Goal: Task Accomplishment & Management: Use online tool/utility

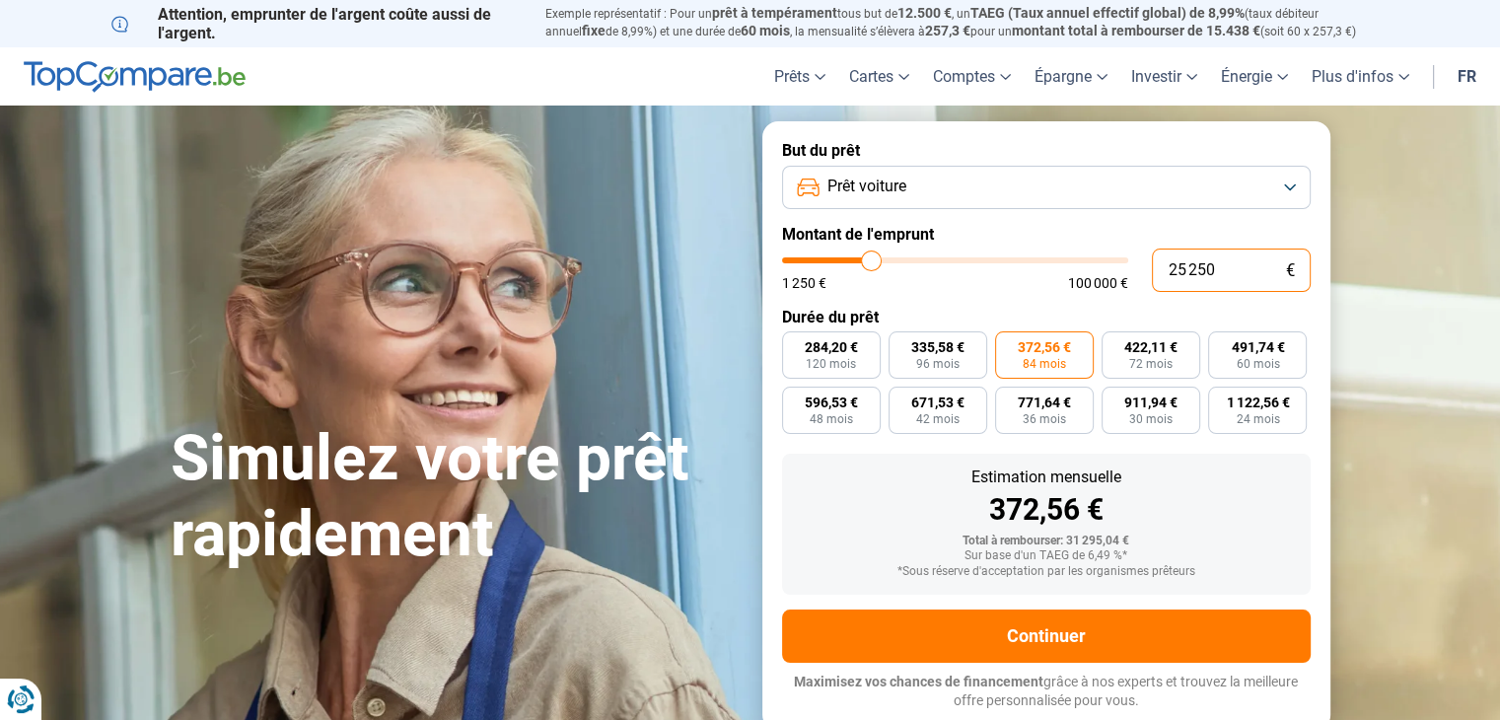
click at [1183, 275] on input "25 250" at bounding box center [1231, 270] width 159 height 43
type input "3"
type input "1250"
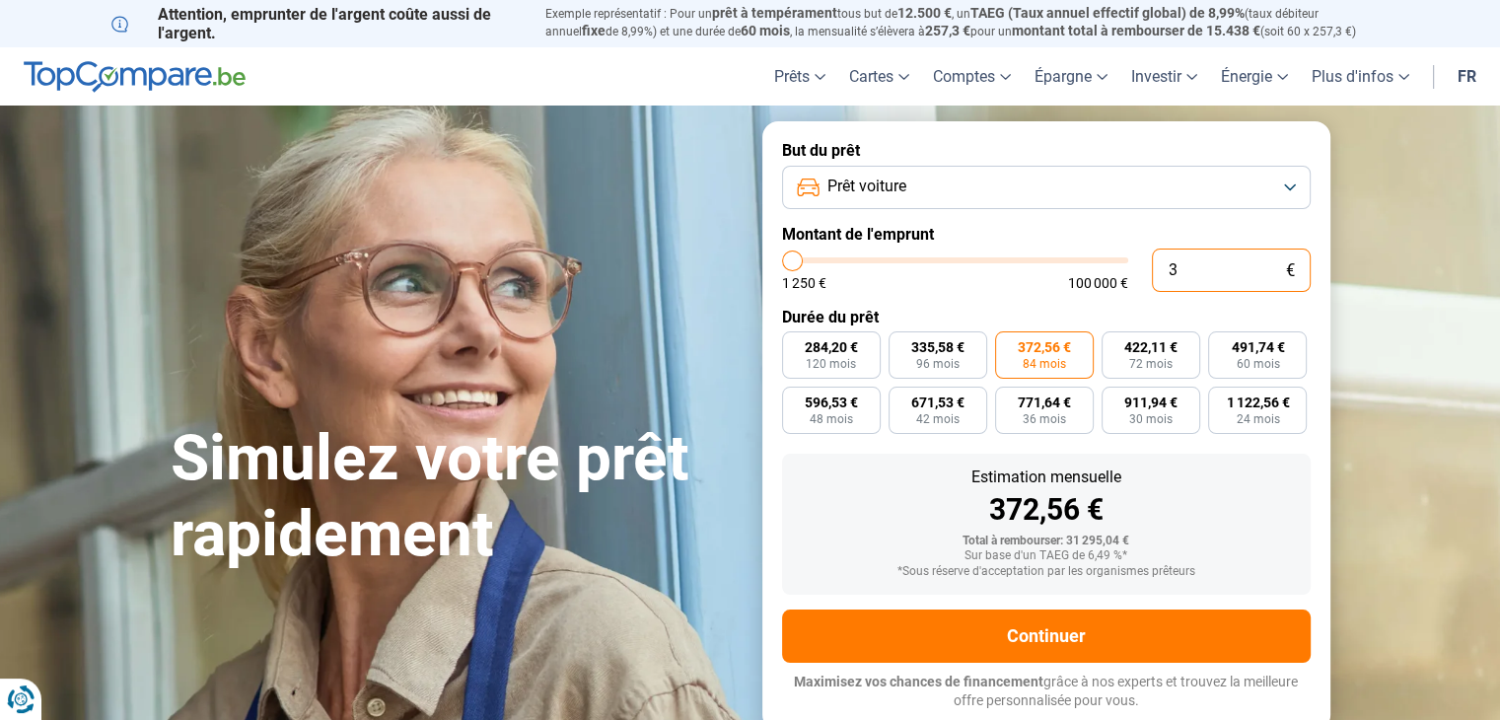
type input "33"
type input "1250"
type input "330"
type input "1250"
type input "3 300"
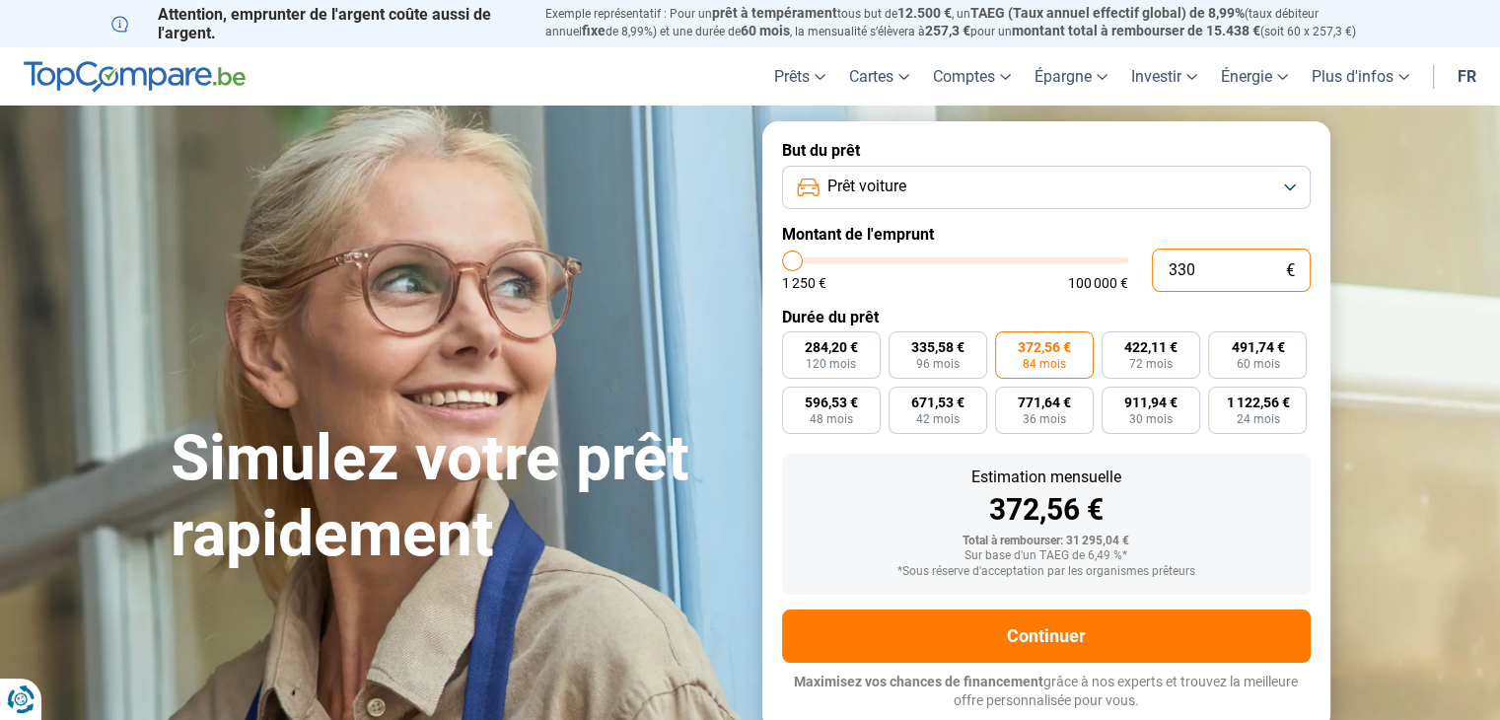
type input "3250"
type input "33 000"
type input "33000"
radio input "true"
type input "33 000"
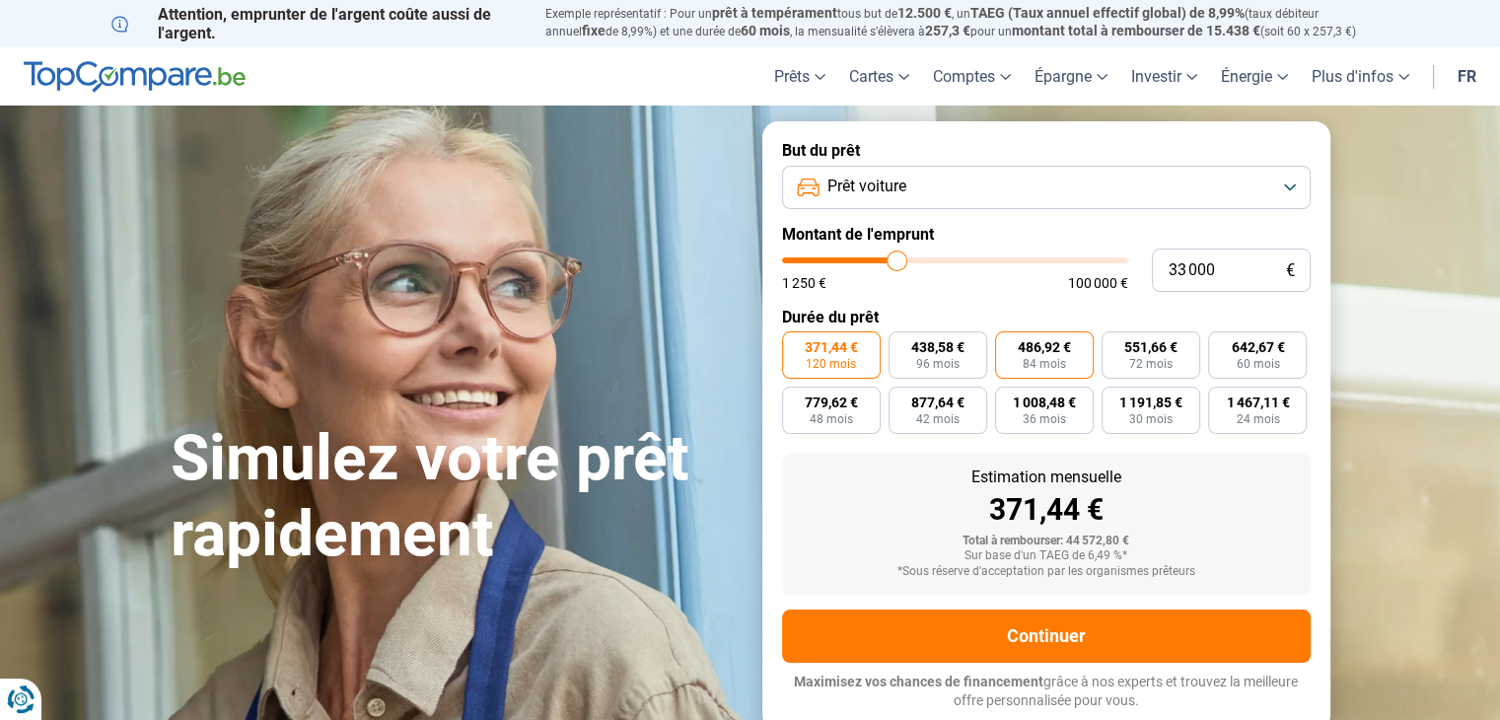
click at [1045, 366] on span "84 mois" at bounding box center [1044, 364] width 43 height 12
click at [1008, 344] on input "486,92 € 84 mois" at bounding box center [1001, 337] width 13 height 13
radio input "true"
click at [1262, 370] on span "60 mois" at bounding box center [1257, 364] width 43 height 12
click at [1221, 344] on input "642,67 € 60 mois" at bounding box center [1214, 337] width 13 height 13
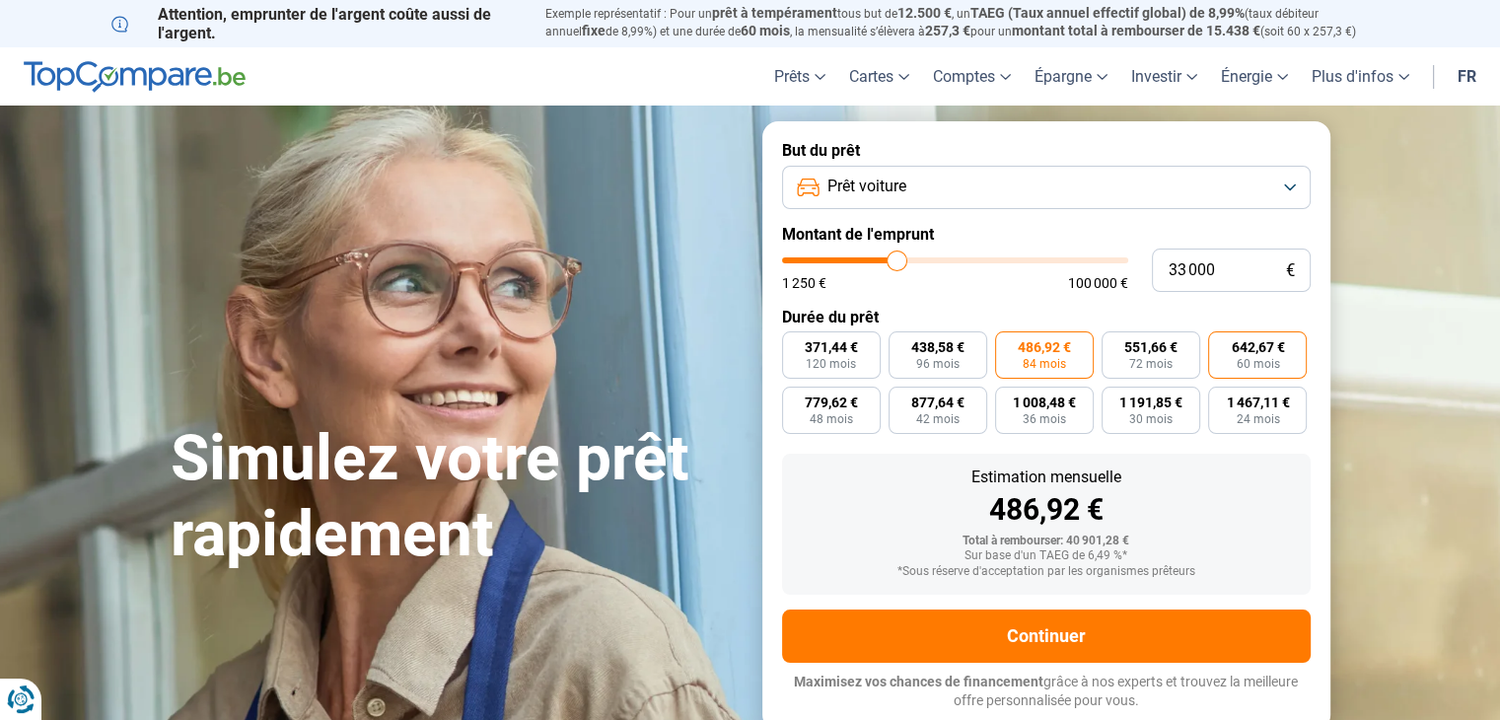
radio input "true"
click at [1188, 276] on input "33 000" at bounding box center [1231, 270] width 159 height 43
type input "2"
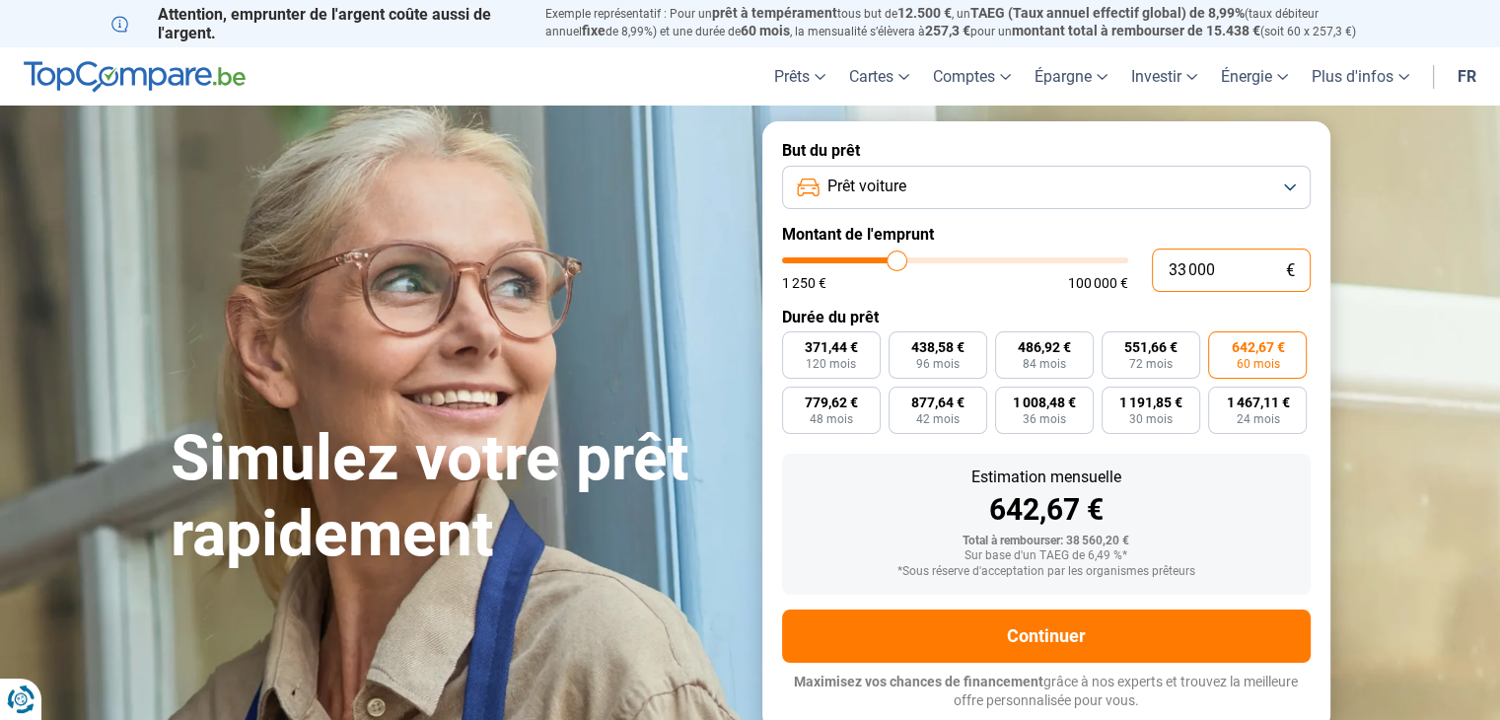
type input "1250"
type input "25"
type input "1250"
type input "250"
type input "1250"
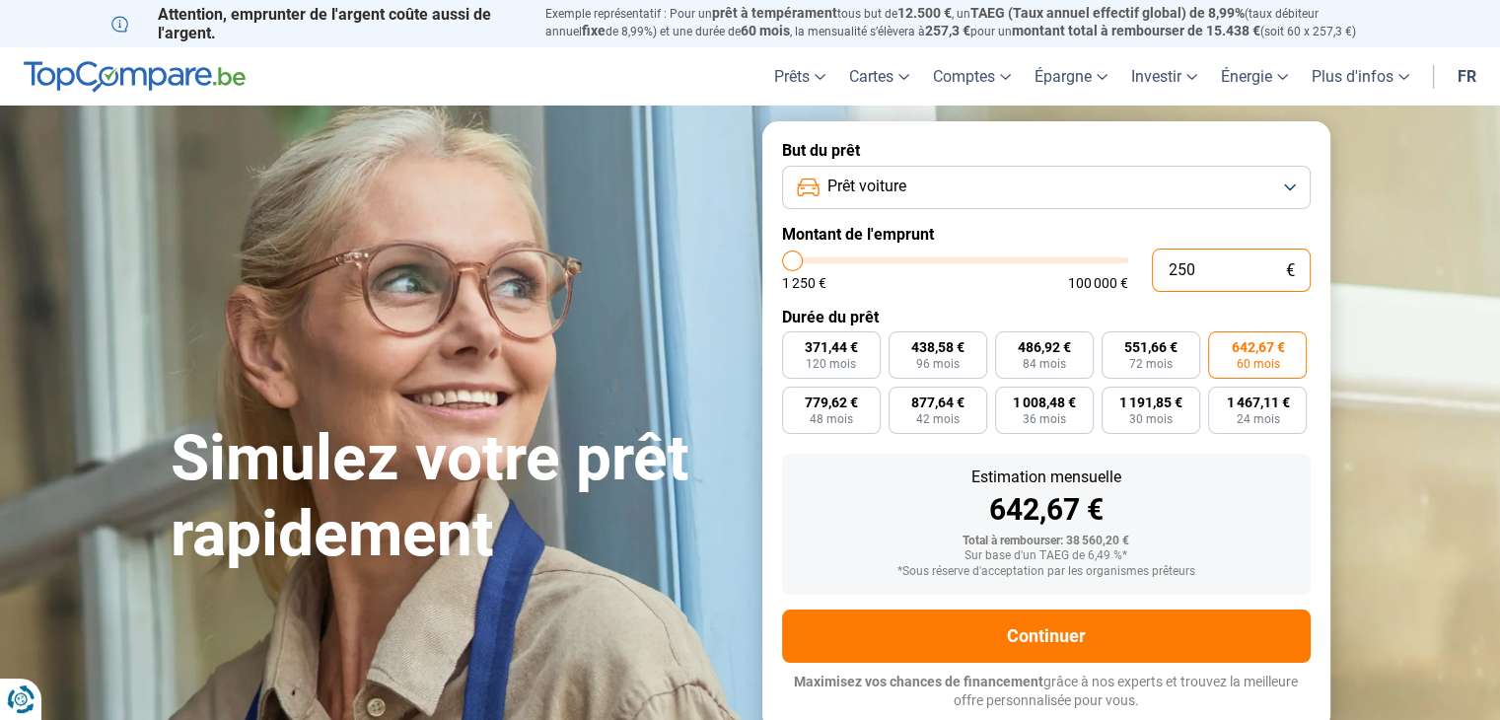
type input "2 500"
type input "2500"
type input "25 000"
type input "25000"
radio input "true"
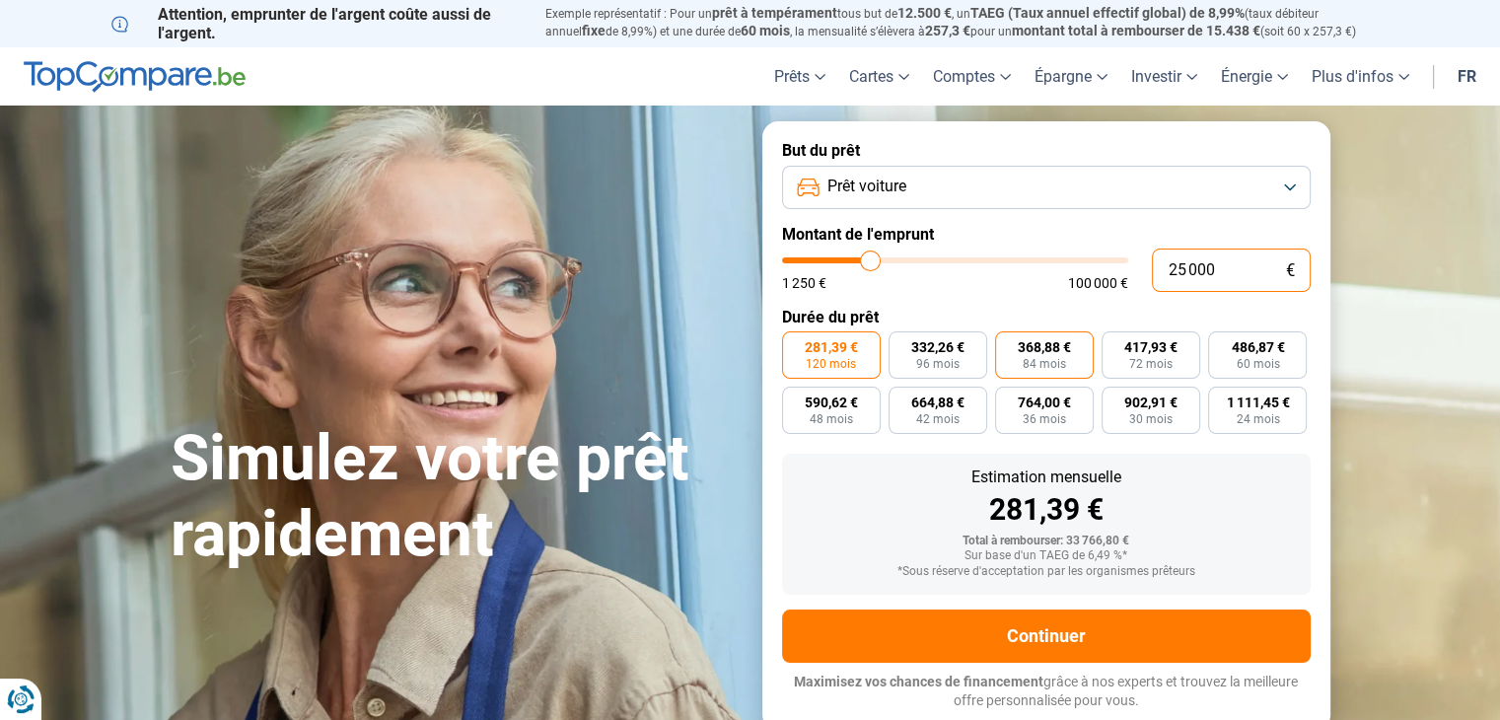
type input "25 000"
click at [1045, 343] on span "368,88 €" at bounding box center [1044, 347] width 53 height 14
click at [1008, 343] on input "368,88 € 84 mois" at bounding box center [1001, 337] width 13 height 13
radio input "true"
click at [1267, 363] on span "60 mois" at bounding box center [1257, 364] width 43 height 12
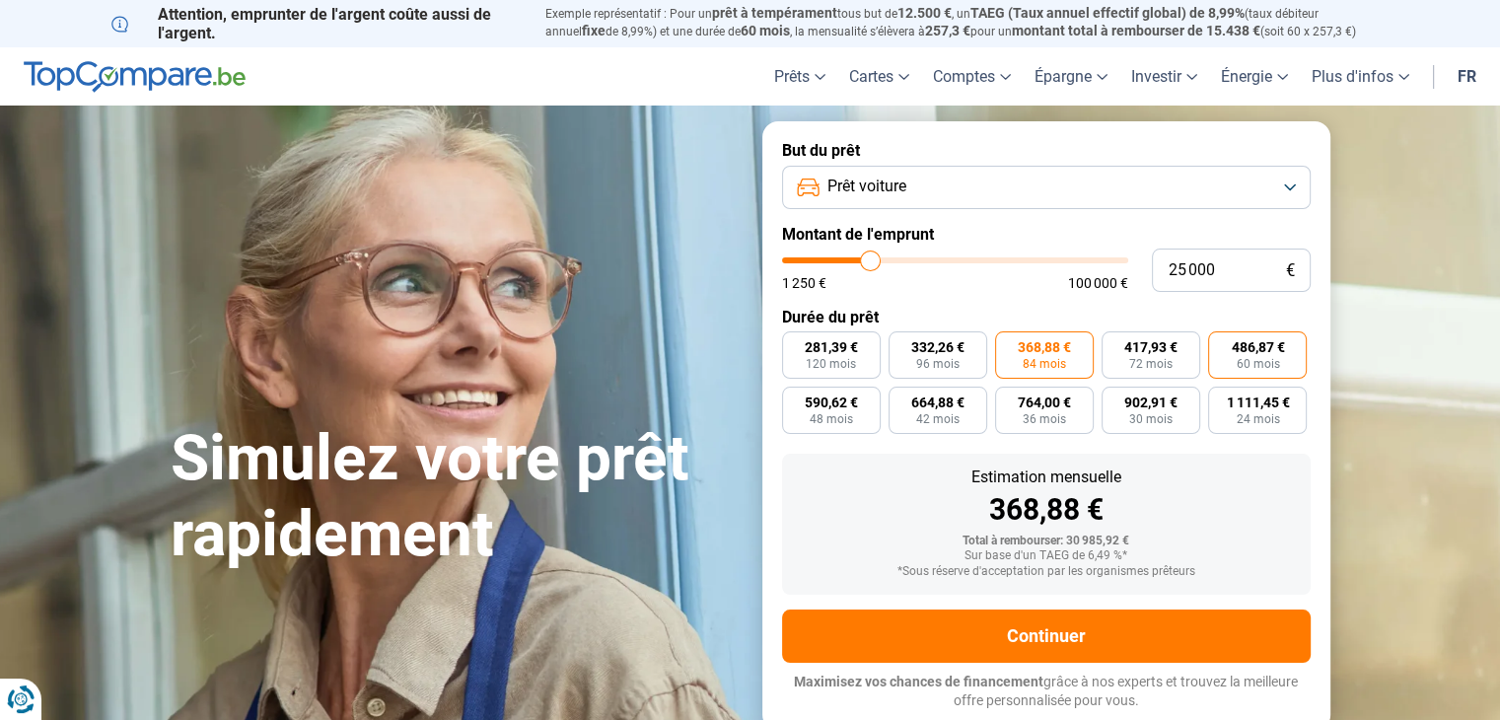
click at [1221, 344] on input "486,87 € 60 mois" at bounding box center [1214, 337] width 13 height 13
radio input "true"
click at [1188, 264] on input "25 000" at bounding box center [1231, 270] width 159 height 43
type input "258 000"
type input "100000"
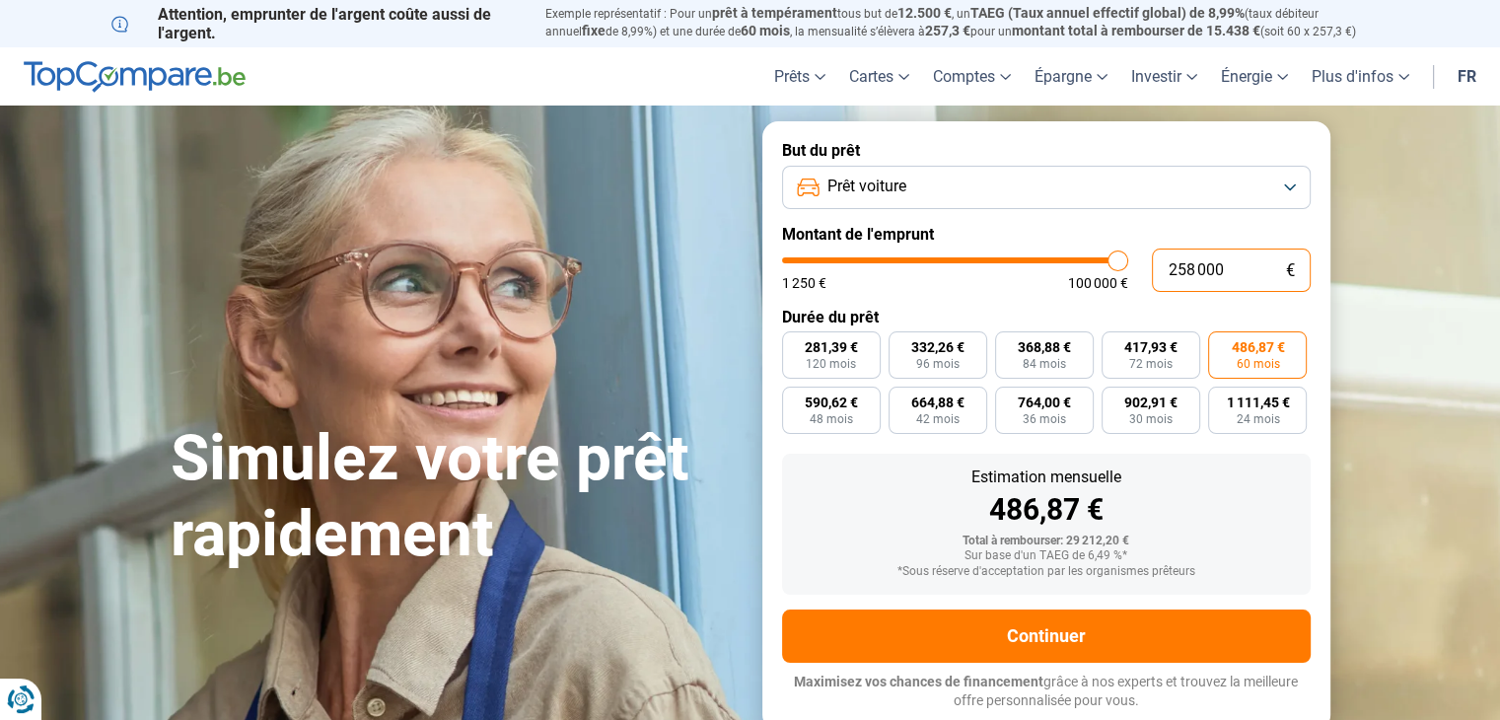
type input "25 800"
type input "25750"
type input "2 580"
type input "2500"
type input "258"
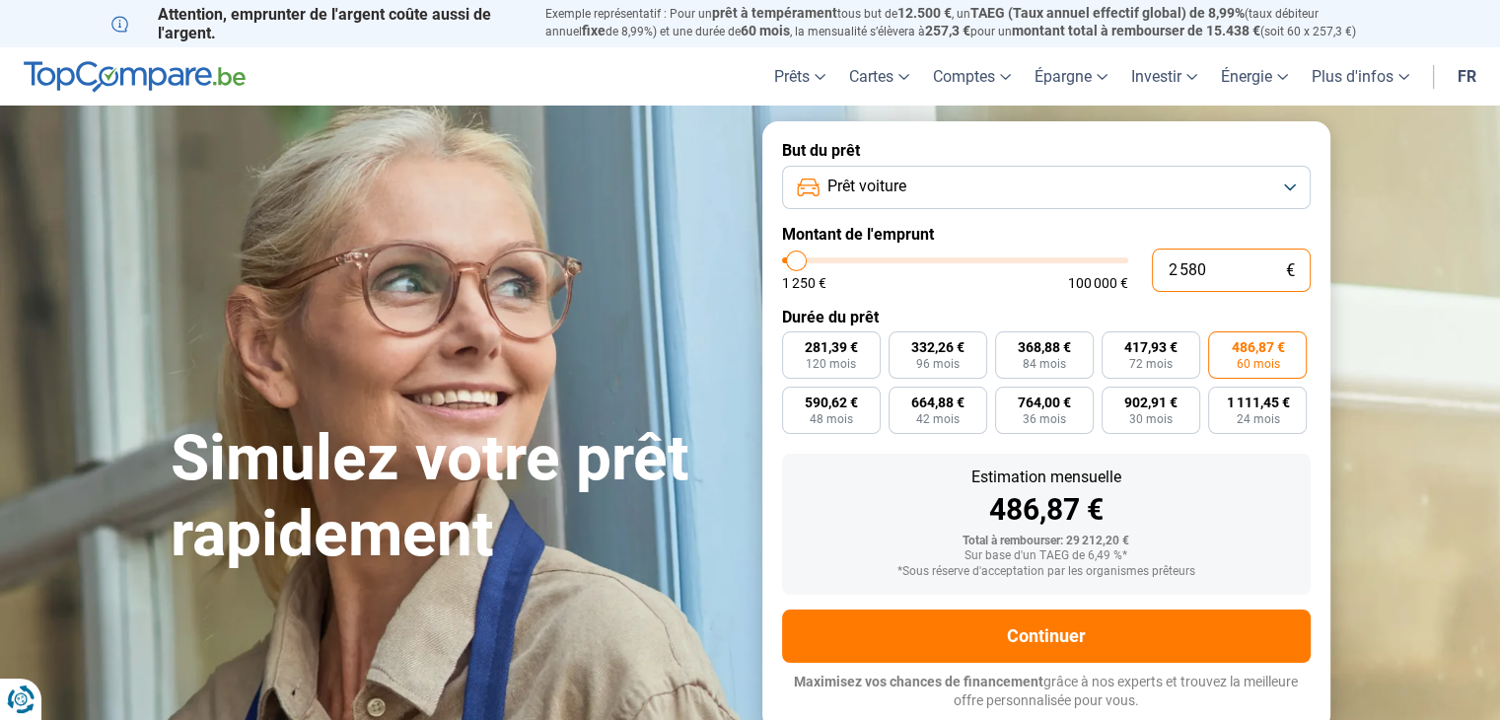
type input "1250"
type input "25"
type input "1250"
type input "2"
type input "1250"
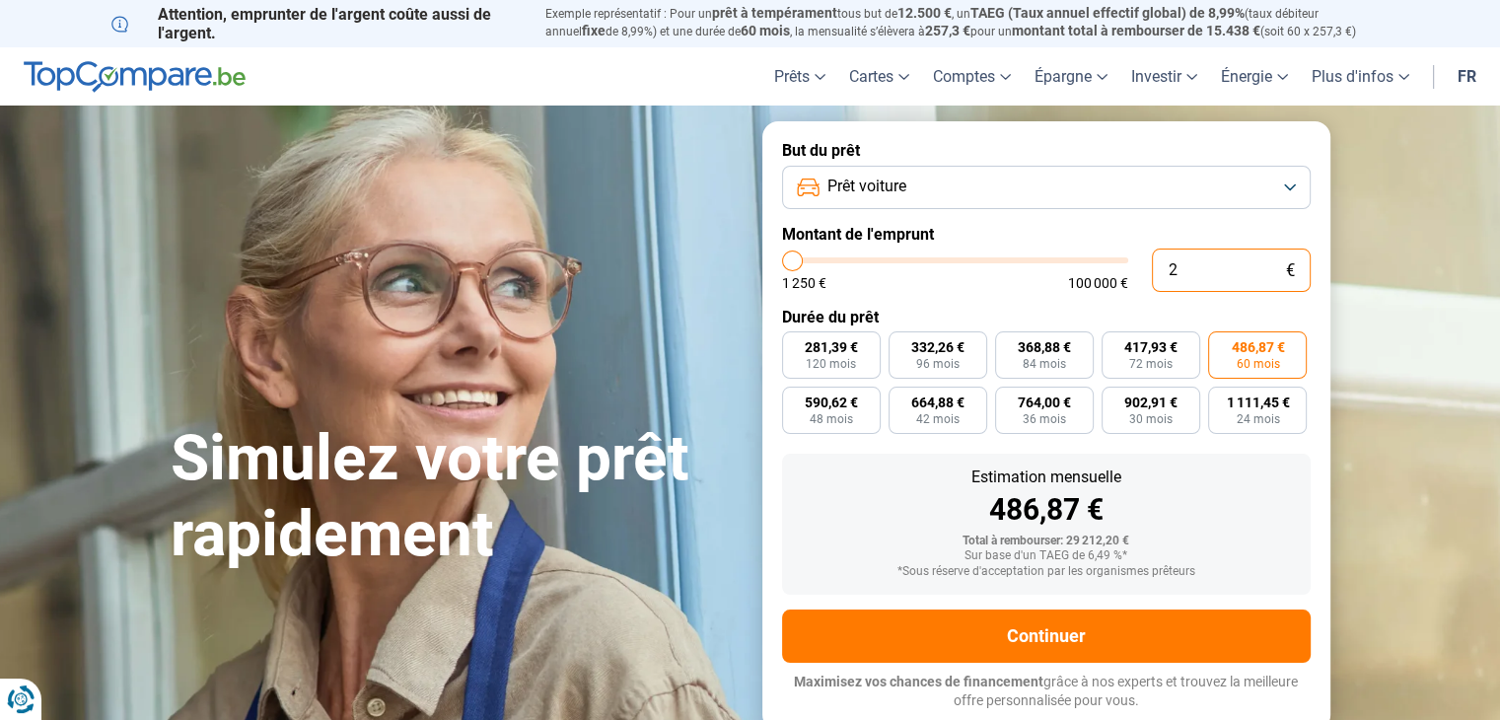
type input "28"
type input "1250"
type input "280"
type input "1250"
type input "2 800"
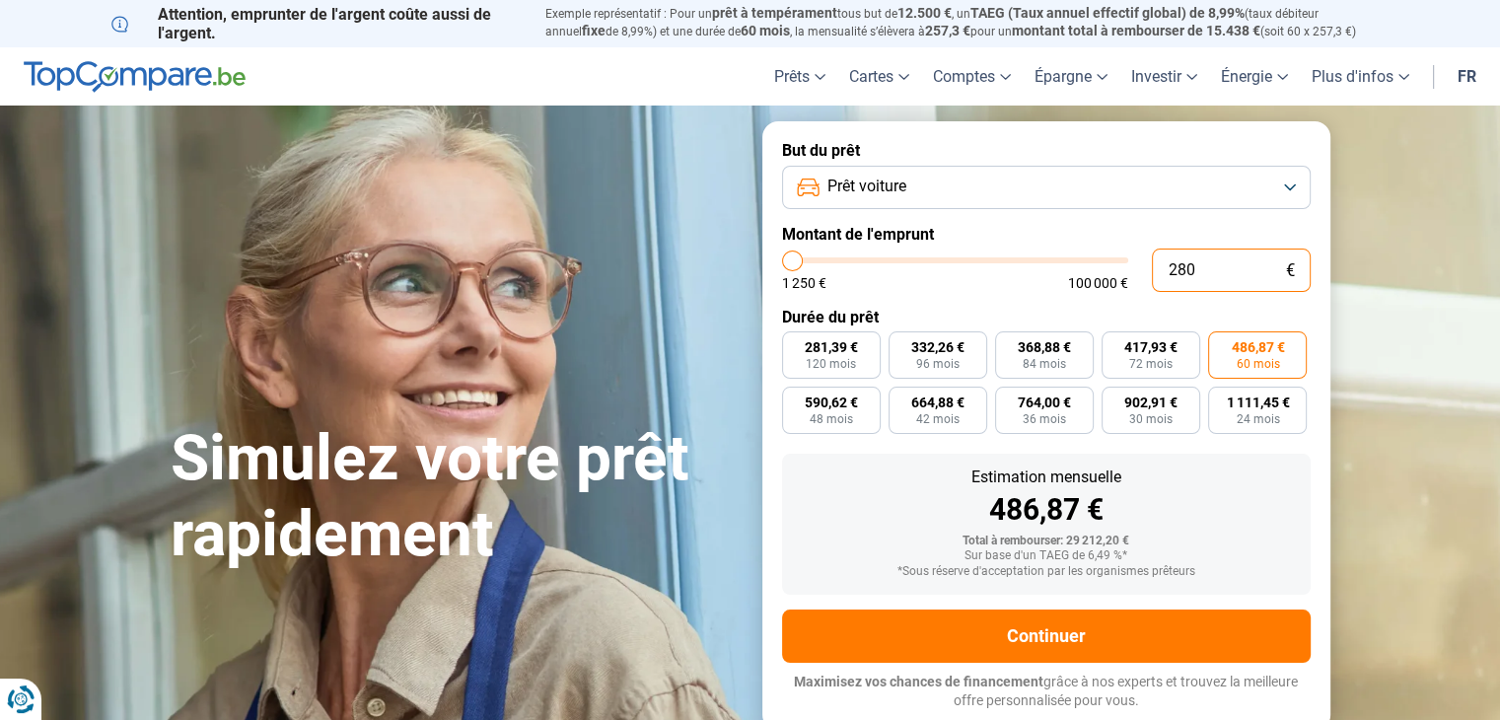
type input "2750"
type input "28 000"
type input "28000"
radio input "true"
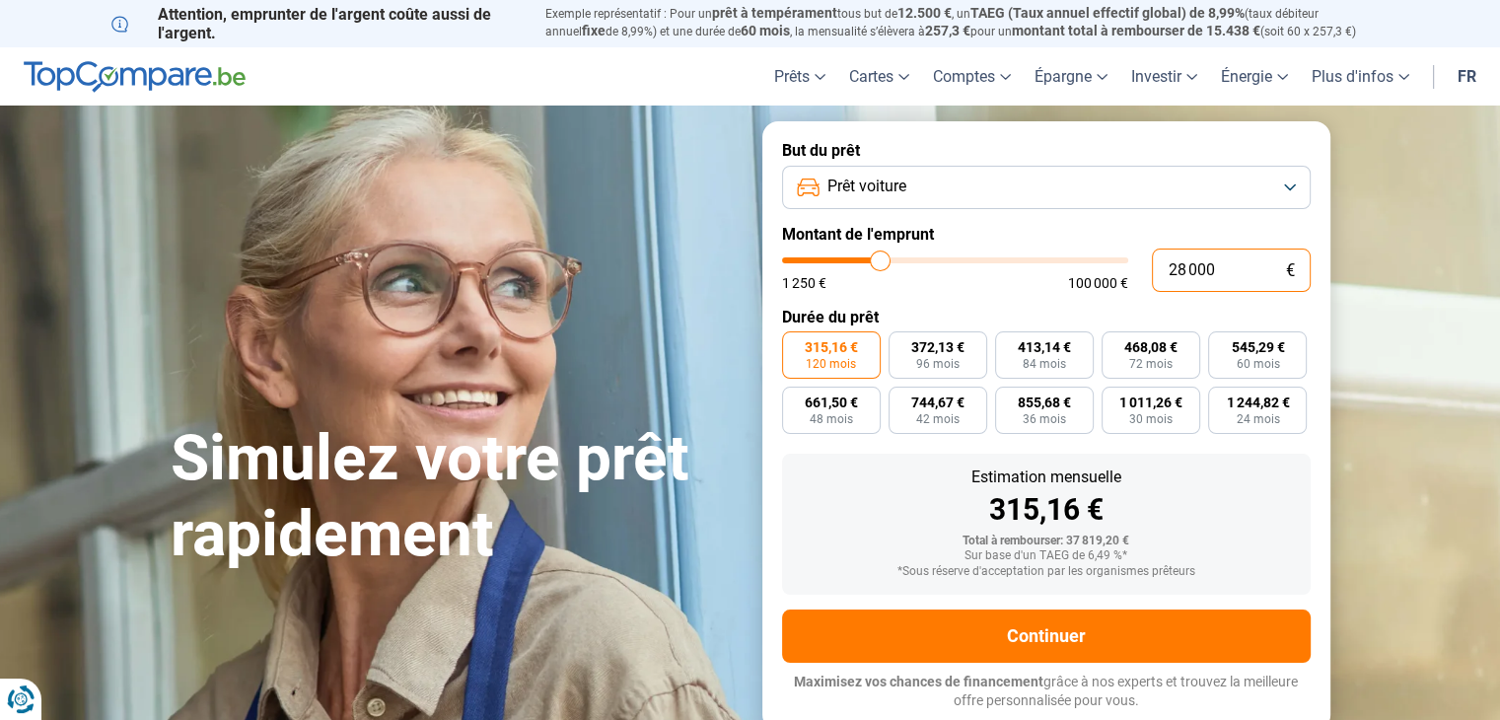
click at [1233, 275] on input "28 000" at bounding box center [1231, 270] width 159 height 43
type input "3"
type input "1250"
type input "36"
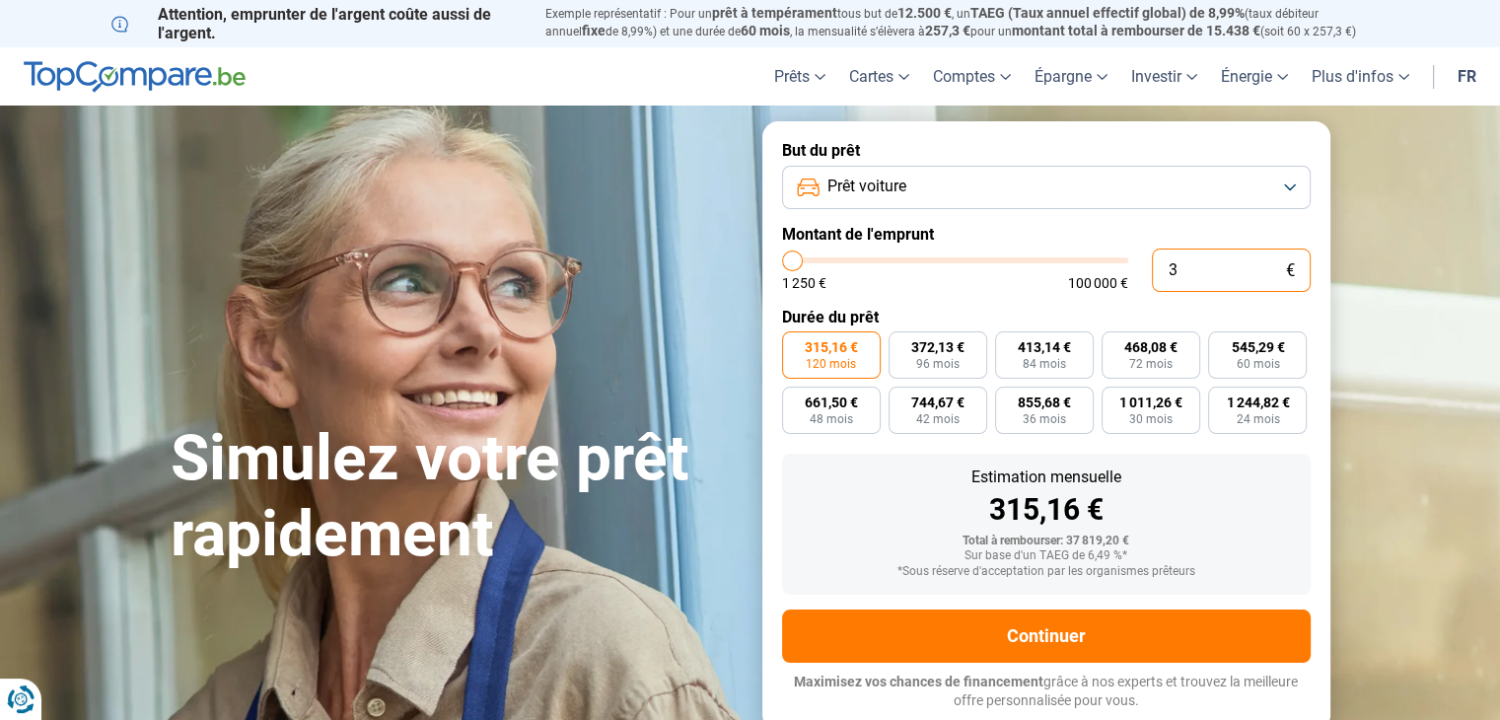
type input "1250"
type input "360"
type input "1250"
type input "3 600"
type input "3500"
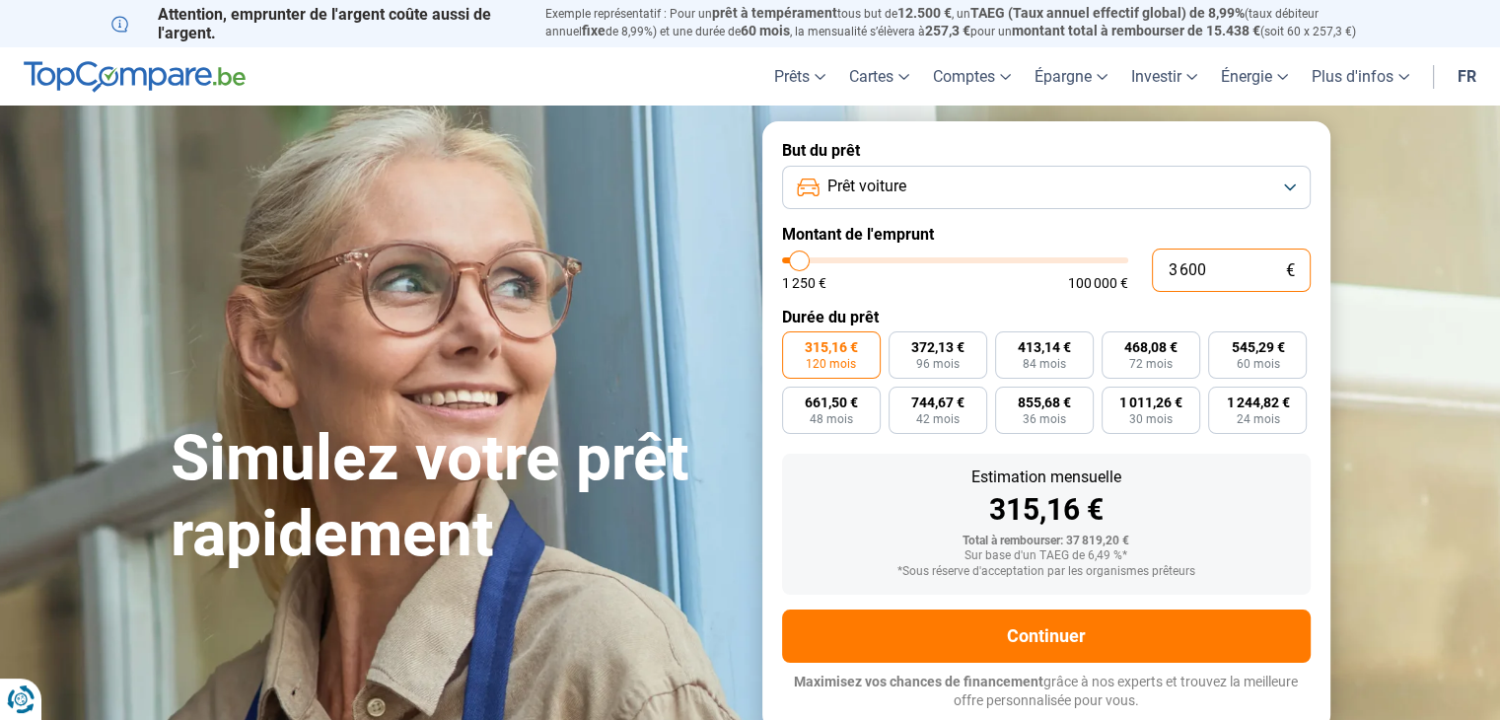
type input "36 000"
type input "36000"
type input "36 000"
click at [1041, 368] on span "84 mois" at bounding box center [1044, 364] width 43 height 12
click at [1008, 344] on input "531,18 € 84 mois" at bounding box center [1001, 337] width 13 height 13
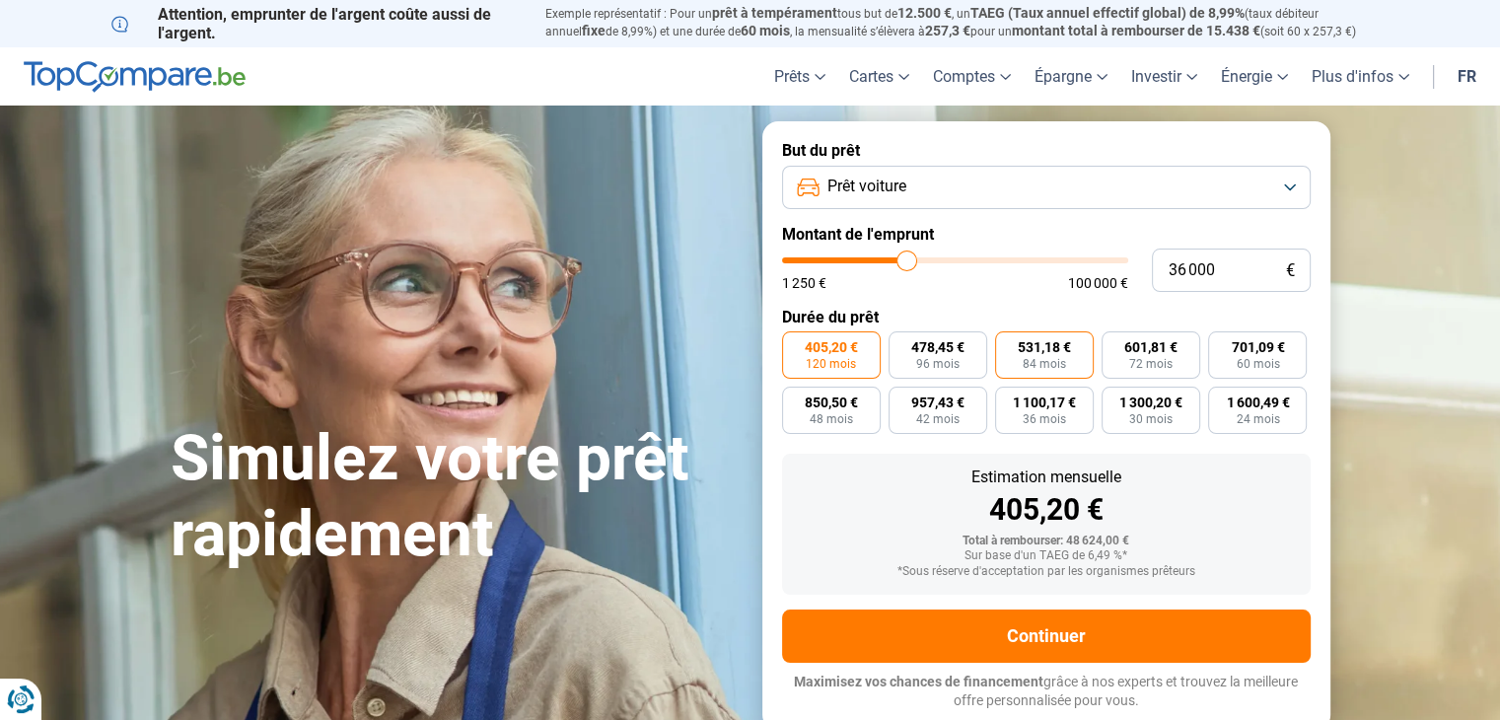
radio input "true"
